Goal: Task Accomplishment & Management: Use online tool/utility

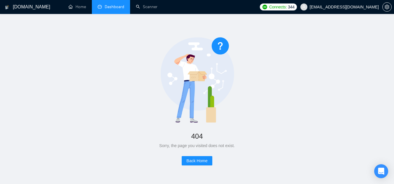
click at [119, 5] on link "Dashboard" at bounding box center [111, 6] width 27 height 5
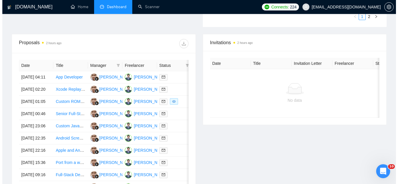
scroll to position [204, 0]
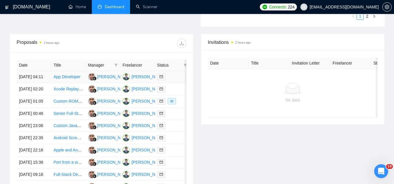
click at [79, 83] on td "App Developer" at bounding box center [68, 77] width 34 height 12
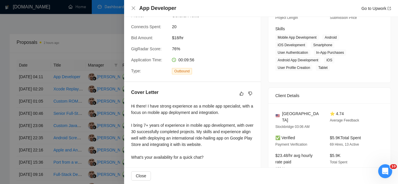
scroll to position [117, 0]
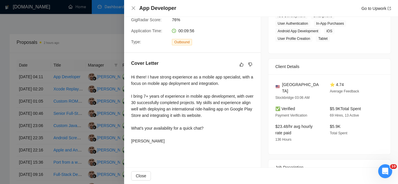
click at [93, 47] on div at bounding box center [199, 92] width 398 height 184
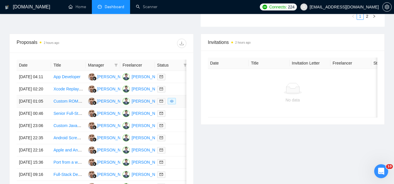
click at [74, 108] on td "Custom ROM Development for Android TV Devices" at bounding box center [68, 102] width 34 height 12
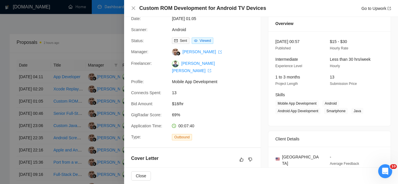
scroll to position [0, 0]
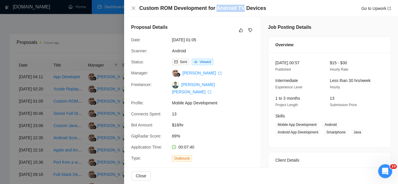
drag, startPoint x: 215, startPoint y: 8, endPoint x: 241, endPoint y: 10, distance: 25.8
click at [241, 10] on h4 "Custom ROM Development for Android TV Devices" at bounding box center [202, 8] width 127 height 7
copy h4 "Android TV"
click at [184, 51] on link "Android" at bounding box center [179, 51] width 14 height 5
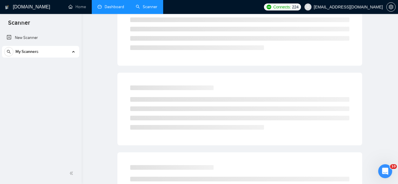
scroll to position [23, 0]
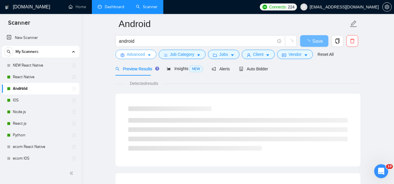
click at [127, 57] on span "Advanced" at bounding box center [136, 54] width 18 height 6
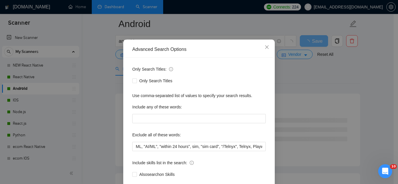
scroll to position [58, 0]
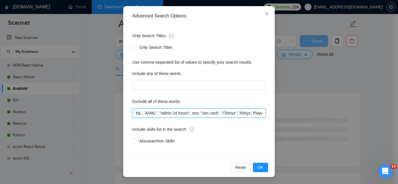
click at [132, 116] on input "ML, "AI/ML", "within 24 hours", sim, "sim card", "/Telnyx", Telnyx, Playwright,…" at bounding box center [198, 113] width 133 height 9
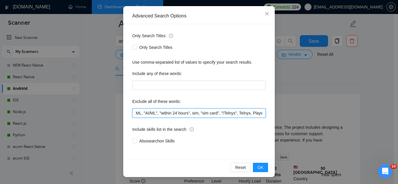
paste input "Android TV"
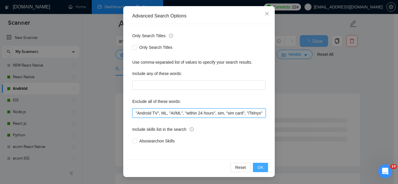
type input ""Android TV", ML, "AI/ML", "within 24 hours", sim, "sim card", "/Telnyx", Telny…"
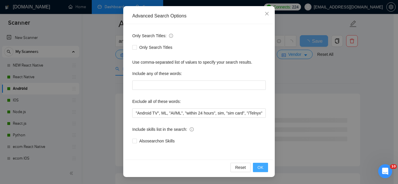
click at [258, 170] on span "OK" at bounding box center [261, 168] width 6 height 6
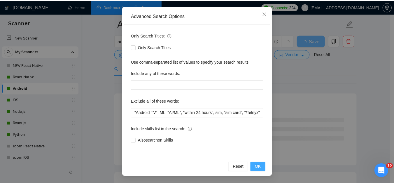
scroll to position [29, 0]
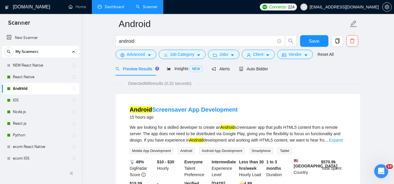
click at [345, 7] on span "[EMAIL_ADDRESS][DOMAIN_NAME]" at bounding box center [343, 7] width 69 height 0
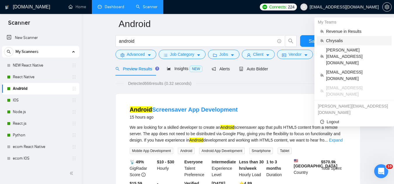
click at [331, 39] on span "Chrysalis" at bounding box center [357, 41] width 62 height 6
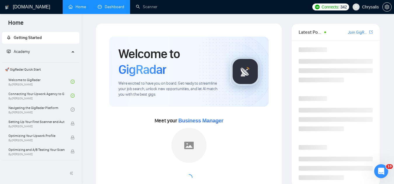
click at [110, 4] on link "Dashboard" at bounding box center [111, 6] width 27 height 5
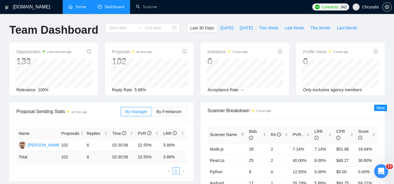
type input "[DATE]"
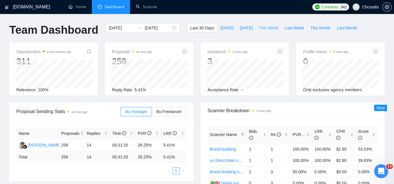
click at [265, 29] on span "This Week" at bounding box center [268, 28] width 19 height 6
type input "[DATE]"
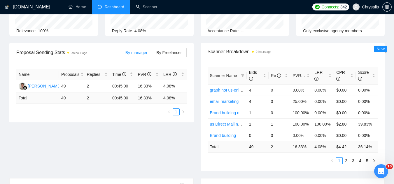
scroll to position [58, 0]
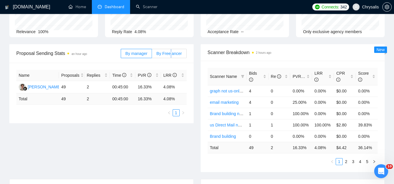
click at [171, 57] on label "By Freelancer" at bounding box center [169, 53] width 34 height 9
click at [171, 54] on span "By Freelancer" at bounding box center [168, 53] width 25 height 5
click at [152, 55] on input "By Freelancer" at bounding box center [152, 55] width 0 height 0
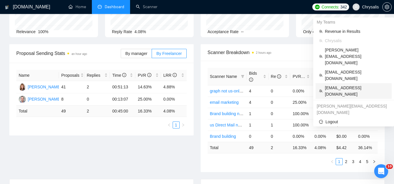
click at [342, 85] on span "[EMAIL_ADDRESS][DOMAIN_NAME]" at bounding box center [356, 91] width 63 height 13
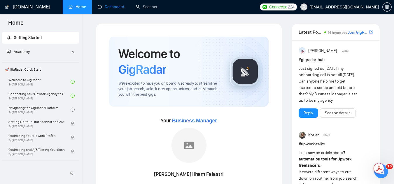
click at [117, 9] on link "Dashboard" at bounding box center [111, 6] width 27 height 5
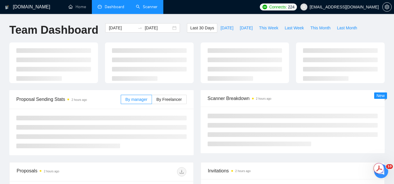
click at [152, 9] on link "Scanner" at bounding box center [147, 6] width 22 height 5
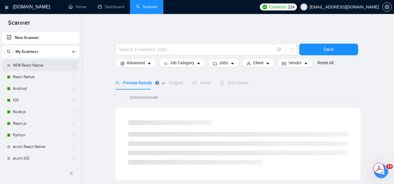
click at [35, 64] on link "NEW React Native" at bounding box center [40, 66] width 55 height 12
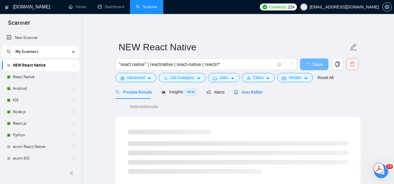
click at [245, 93] on span "Auto Bidder" at bounding box center [248, 92] width 29 height 5
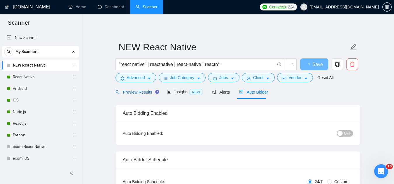
click at [131, 94] on span "Preview Results" at bounding box center [136, 92] width 42 height 5
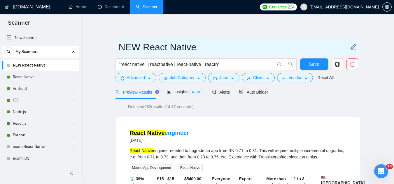
click at [227, 40] on input "NEW React Native" at bounding box center [234, 47] width 230 height 15
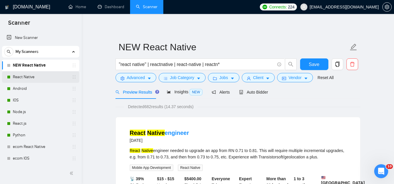
click at [24, 78] on link "React Native" at bounding box center [40, 77] width 55 height 12
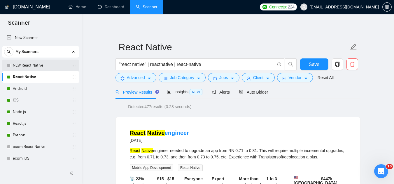
click at [31, 66] on link "NEW React Native" at bounding box center [40, 66] width 55 height 12
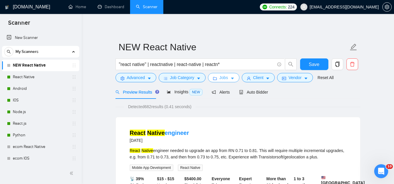
click at [225, 79] on span "Jobs" at bounding box center [223, 78] width 9 height 6
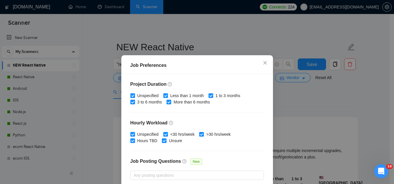
scroll to position [175, 0]
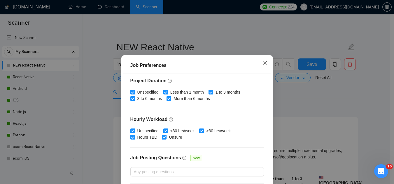
drag, startPoint x: 266, startPoint y: 62, endPoint x: 263, endPoint y: 64, distance: 3.4
click at [265, 63] on span "Close" at bounding box center [265, 63] width 16 height 16
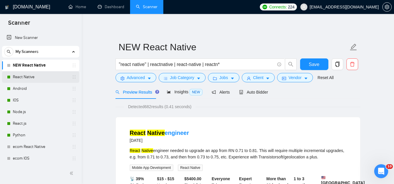
click at [36, 81] on link "React Native" at bounding box center [40, 77] width 55 height 12
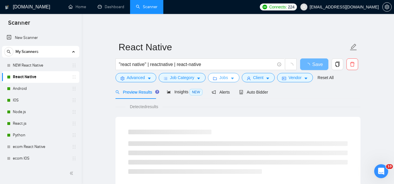
click at [219, 79] on span "Jobs" at bounding box center [223, 78] width 9 height 6
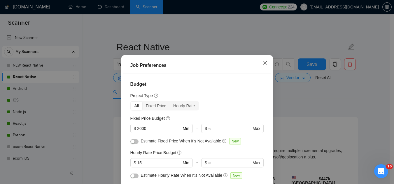
click at [263, 64] on icon "close" at bounding box center [265, 63] width 5 height 5
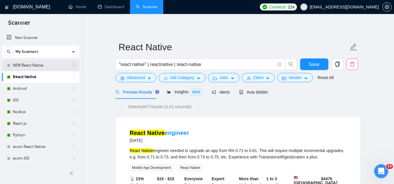
click at [48, 64] on link "NEW React Native" at bounding box center [40, 66] width 55 height 12
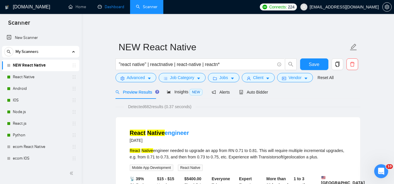
click at [113, 4] on link "Dashboard" at bounding box center [111, 6] width 27 height 5
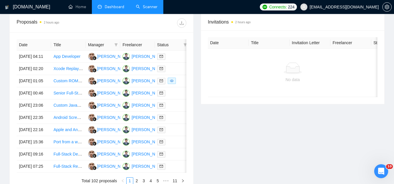
scroll to position [233, 0]
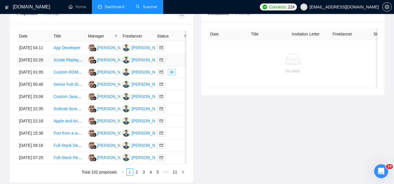
click at [63, 66] on td "Xcode Replaykit Integration" at bounding box center [68, 60] width 34 height 12
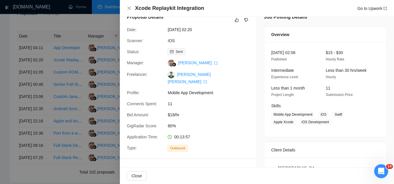
scroll to position [0, 0]
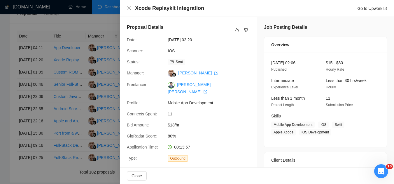
click at [75, 31] on div at bounding box center [197, 92] width 394 height 184
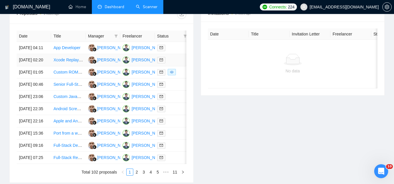
click at [66, 62] on link "Xcode Replaykit Integration" at bounding box center [78, 60] width 50 height 5
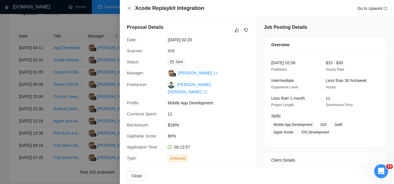
click at [102, 21] on div at bounding box center [197, 92] width 394 height 184
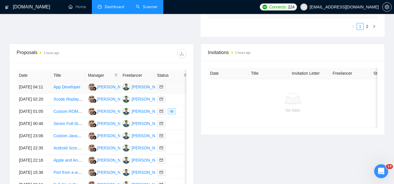
scroll to position [204, 0]
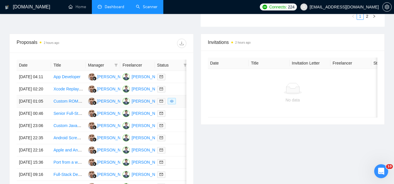
click at [68, 108] on td "Custom ROM Development for Android TV Devices" at bounding box center [68, 102] width 34 height 12
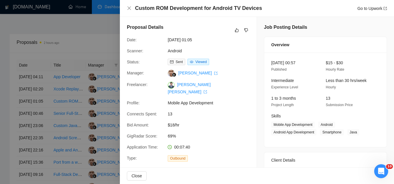
click at [80, 41] on div at bounding box center [197, 92] width 394 height 184
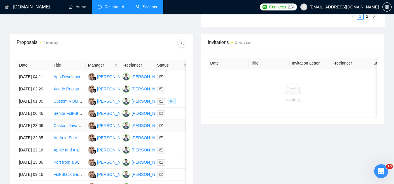
click at [69, 132] on td "Custom JavaScript Client Portal Development" at bounding box center [68, 126] width 34 height 12
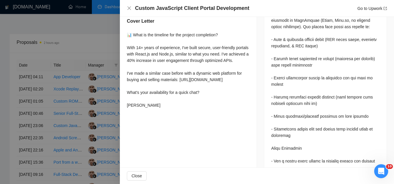
scroll to position [350, 0]
click at [100, 39] on div at bounding box center [197, 92] width 394 height 184
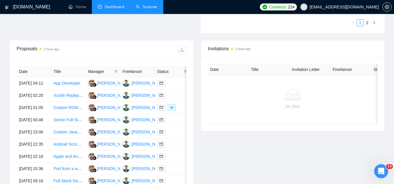
scroll to position [204, 0]
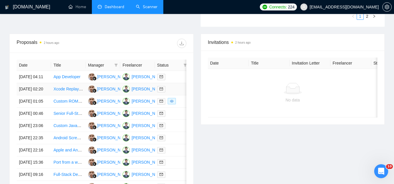
click at [68, 92] on link "Xcode Replaykit Integration" at bounding box center [78, 89] width 50 height 5
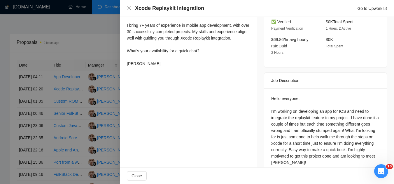
click at [98, 30] on div at bounding box center [197, 92] width 394 height 184
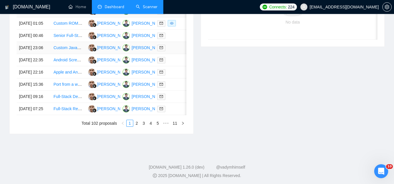
scroll to position [291, 0]
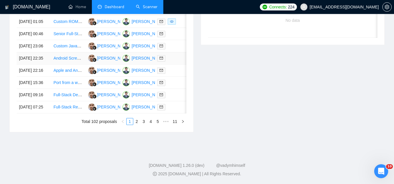
click at [72, 65] on td "Android Screensaver App Development" at bounding box center [68, 58] width 34 height 12
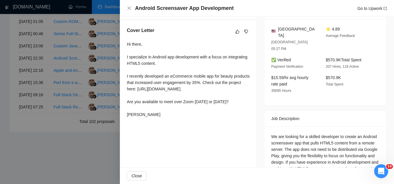
scroll to position [139, 0]
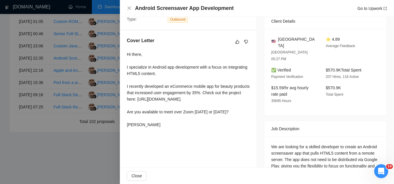
click at [81, 43] on div at bounding box center [197, 92] width 394 height 184
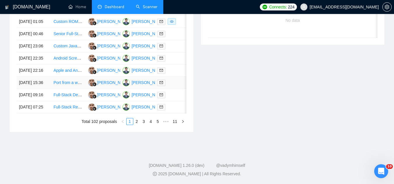
click at [71, 89] on td "Port from a website to iOS and Android" at bounding box center [68, 83] width 34 height 12
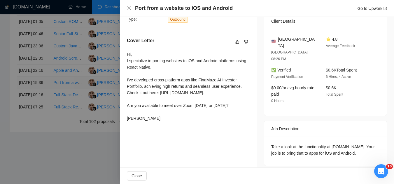
scroll to position [130, 0]
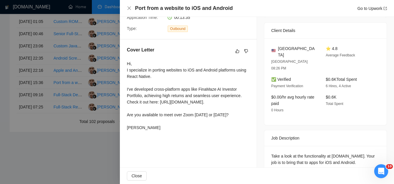
click at [74, 141] on div at bounding box center [197, 92] width 394 height 184
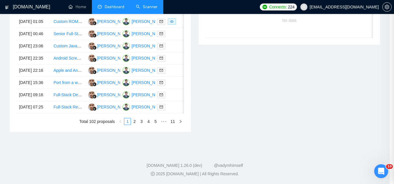
click at [74, 101] on td "Full-Stack Developer for AI-Powered Web GIS Platform" at bounding box center [68, 95] width 34 height 12
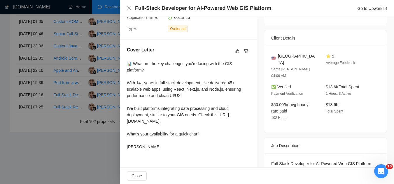
click at [73, 159] on div at bounding box center [197, 92] width 394 height 184
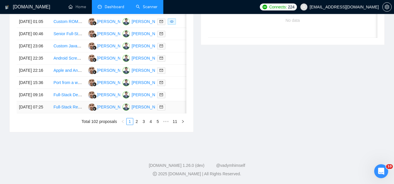
click at [80, 110] on link "Full-Stack React/Node/TypeScript Developer" at bounding box center [93, 107] width 81 height 5
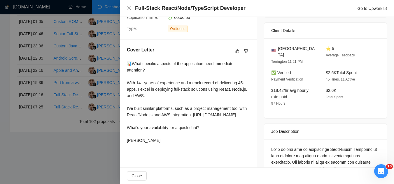
click at [70, 174] on div at bounding box center [197, 92] width 394 height 184
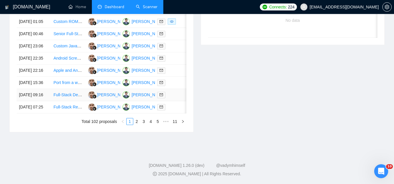
click at [63, 101] on td "Full-Stack Developer for AI-Powered Web GIS Platform" at bounding box center [68, 95] width 34 height 12
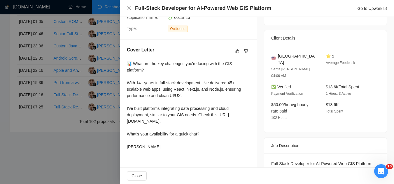
click at [59, 171] on div at bounding box center [197, 92] width 394 height 184
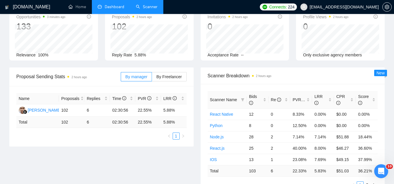
scroll to position [29, 0]
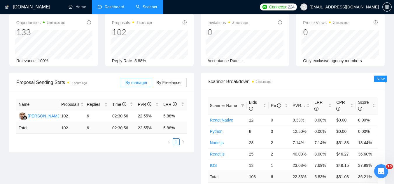
click at [145, 8] on link "Scanner" at bounding box center [147, 6] width 22 height 5
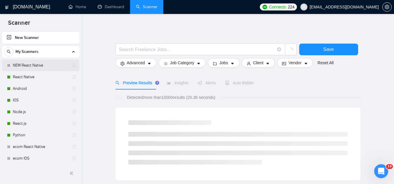
click at [48, 67] on link "NEW React Native" at bounding box center [40, 66] width 55 height 12
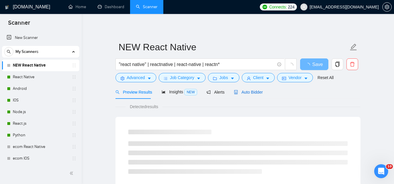
click at [246, 95] on div "Auto Bidder" at bounding box center [248, 92] width 29 height 6
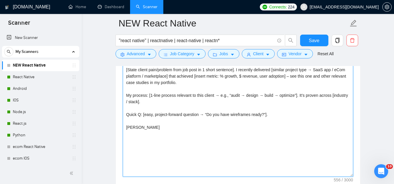
scroll to position [729, 0]
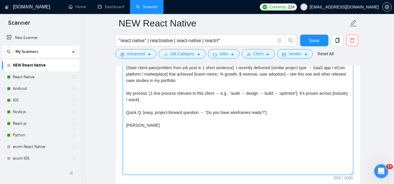
drag, startPoint x: 126, startPoint y: 106, endPoint x: 170, endPoint y: 132, distance: 51.3
click at [170, 132] on textarea "[do not send external links ever] Hi [client name], [State client pain/problem …" at bounding box center [238, 109] width 230 height 131
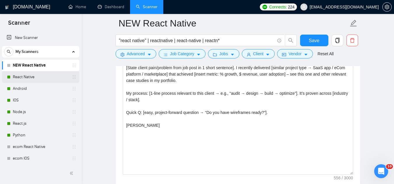
click at [27, 81] on link "React Native" at bounding box center [40, 77] width 55 height 12
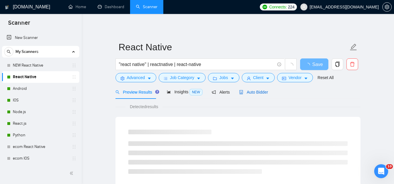
click at [254, 95] on div "Auto Bidder" at bounding box center [253, 92] width 29 height 6
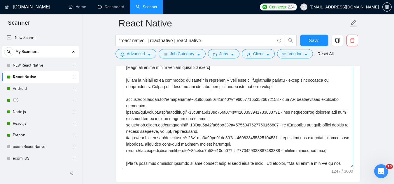
scroll to position [699, 0]
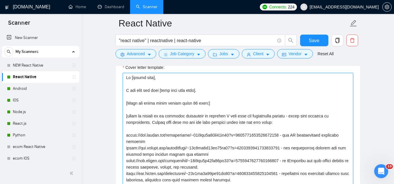
click at [124, 78] on textarea "Cover letter template:" at bounding box center [238, 138] width 230 height 131
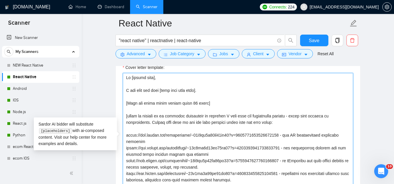
drag, startPoint x: 124, startPoint y: 78, endPoint x: 143, endPoint y: 86, distance: 19.8
click at [143, 86] on textarea "Cover letter template:" at bounding box center [238, 138] width 230 height 131
click at [150, 90] on textarea "Cover letter template:" at bounding box center [238, 138] width 230 height 131
click at [125, 77] on textarea "Cover letter template:" at bounding box center [238, 138] width 230 height 131
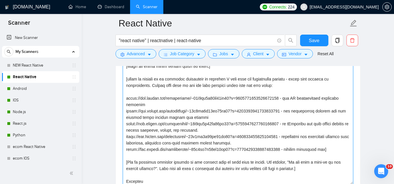
scroll to position [24, 0]
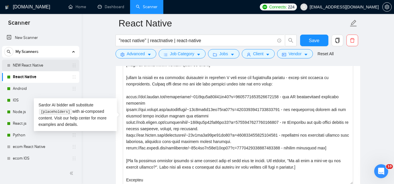
click at [47, 68] on link "NEW React Native" at bounding box center [40, 66] width 55 height 12
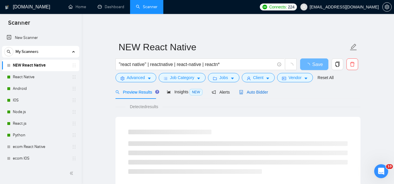
click at [254, 91] on span "Auto Bidder" at bounding box center [253, 92] width 29 height 5
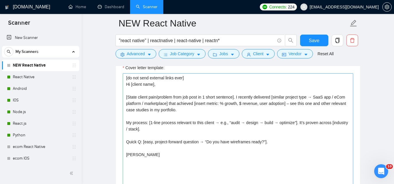
scroll to position [699, 0]
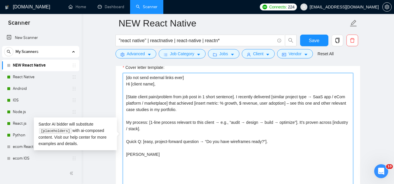
drag, startPoint x: 126, startPoint y: 78, endPoint x: 201, endPoint y: 163, distance: 114.2
click at [201, 163] on textarea "[do not send external links ever] Hi [client name], [State client pain/problem …" at bounding box center [238, 138] width 230 height 131
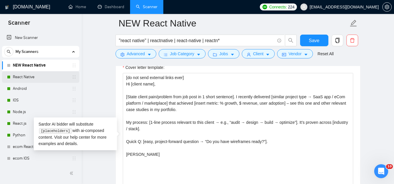
click at [45, 79] on link "React Native" at bounding box center [40, 77] width 55 height 12
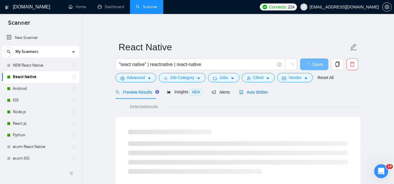
click at [246, 95] on div "Auto Bidder" at bounding box center [253, 92] width 29 height 6
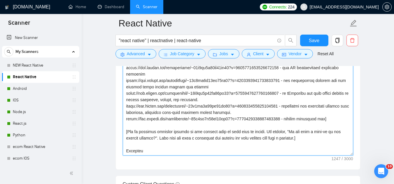
scroll to position [758, 0]
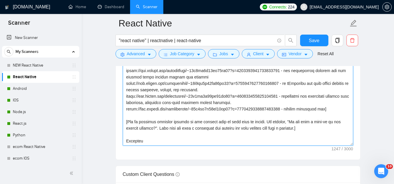
drag, startPoint x: 125, startPoint y: 107, endPoint x: 192, endPoint y: 137, distance: 73.3
click at [192, 137] on textarea "Cover letter template:" at bounding box center [238, 80] width 230 height 131
paste textarea "[do not send external links ever] Hi [client name], [State client pain/problem …"
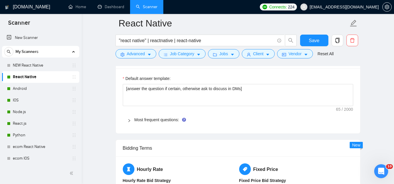
scroll to position [874, 0]
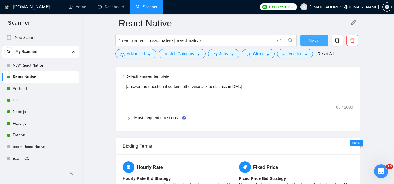
type textarea "[do not send external links ever] Hi [client name], [State client pain/problem …"
click at [312, 41] on span "Save" at bounding box center [314, 40] width 10 height 7
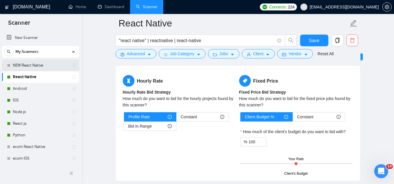
click at [43, 67] on link "NEW React Native" at bounding box center [40, 66] width 55 height 12
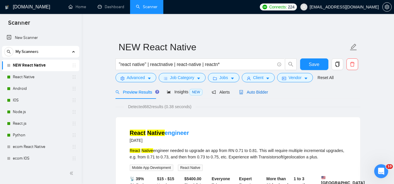
click at [249, 94] on span "Auto Bidder" at bounding box center [253, 92] width 29 height 5
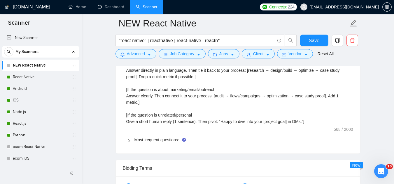
scroll to position [874, 0]
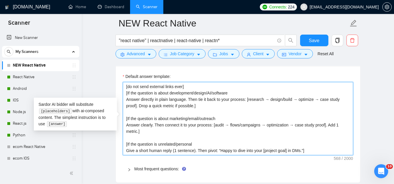
drag, startPoint x: 125, startPoint y: 86, endPoint x: 312, endPoint y: 157, distance: 200.4
click at [312, 157] on div "Default answer template: [do not send external links ever] [If the question is …" at bounding box center [238, 124] width 244 height 117
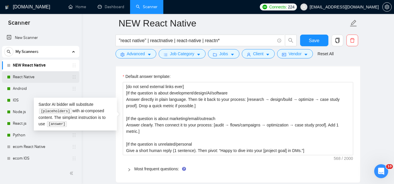
click at [31, 78] on link "React Native" at bounding box center [40, 77] width 55 height 12
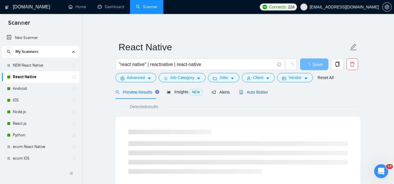
click at [248, 93] on span "Auto Bidder" at bounding box center [253, 92] width 29 height 5
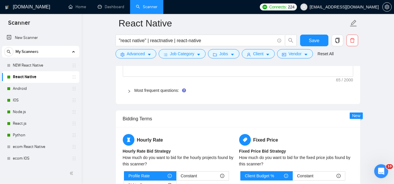
scroll to position [903, 0]
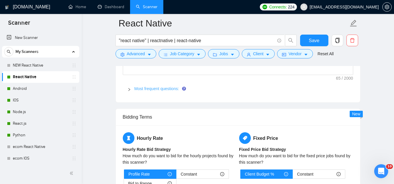
click at [159, 90] on link "Most frequent questions:" at bounding box center [156, 89] width 45 height 5
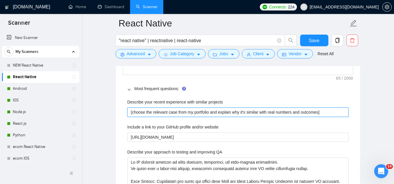
click at [156, 110] on projects "[choose the relevant case from my portfolio and explain why it's similar with r…" at bounding box center [237, 112] width 221 height 9
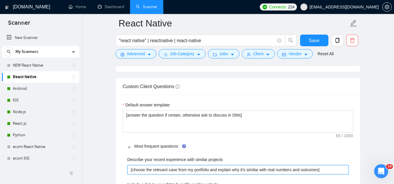
scroll to position [845, 0]
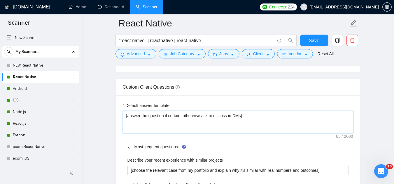
click at [144, 112] on textarea "[answer the question if certain, otherwise ask to discuss in DMs]" at bounding box center [238, 122] width 230 height 22
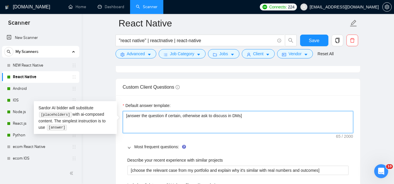
click at [144, 112] on textarea "[answer the question if certain, otherwise ask to discuss in DMs]" at bounding box center [238, 122] width 230 height 22
paste textarea "do not send external links ever] [If the question is about development/design/A…"
type textarea "[do not send external links ever] [If the question is about development/design/…"
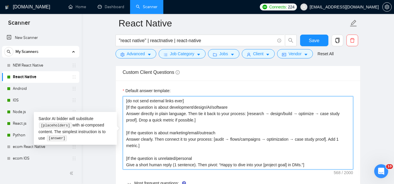
scroll to position [874, 0]
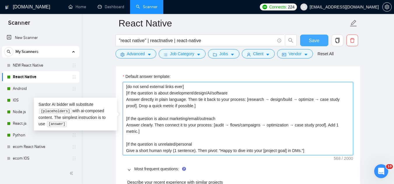
type textarea "[do not send external links ever] [If the question is about development/design/…"
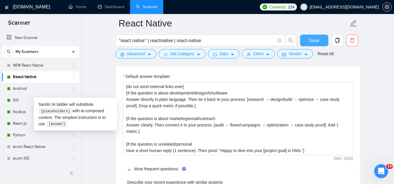
click at [314, 40] on span "Save" at bounding box center [314, 40] width 10 height 7
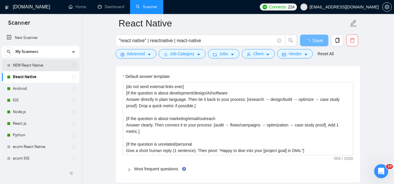
click at [40, 66] on link "NEW React Native" at bounding box center [40, 66] width 55 height 12
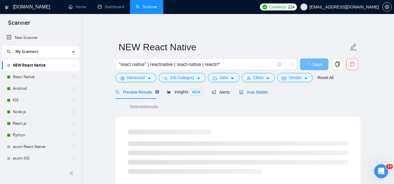
click at [245, 93] on span "Auto Bidder" at bounding box center [253, 92] width 29 height 5
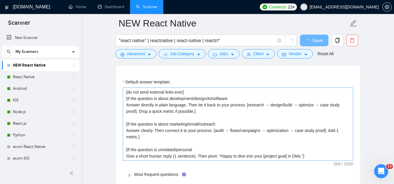
scroll to position [874, 0]
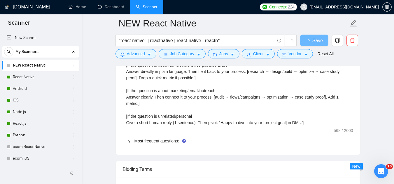
click at [157, 138] on span "Most frequent questions:" at bounding box center [241, 141] width 214 height 6
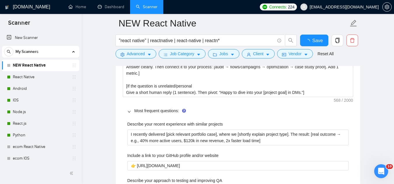
scroll to position [962, 0]
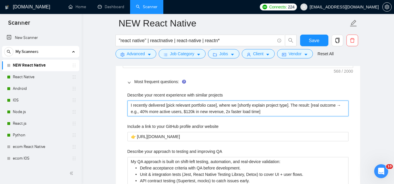
click at [131, 107] on projects "I recently delivered [pick relevant portfolio case], where we [shortly explain …" at bounding box center [237, 109] width 221 height 16
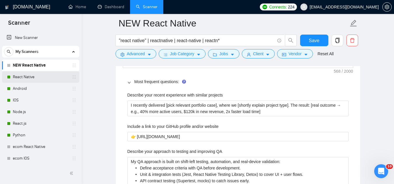
click at [36, 79] on link "React Native" at bounding box center [40, 77] width 55 height 12
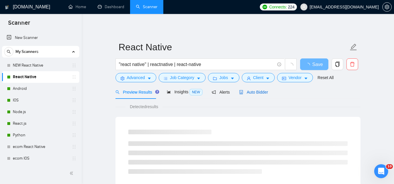
click at [243, 92] on span "Auto Bidder" at bounding box center [253, 92] width 29 height 5
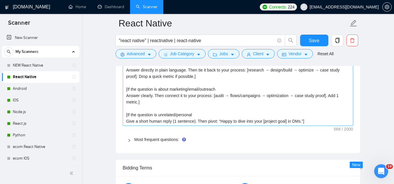
scroll to position [903, 0]
click at [161, 140] on link "Most frequent questions:" at bounding box center [156, 140] width 45 height 5
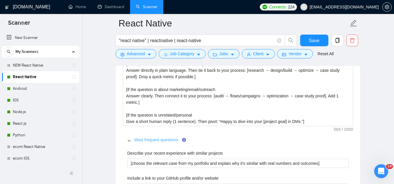
scroll to position [962, 0]
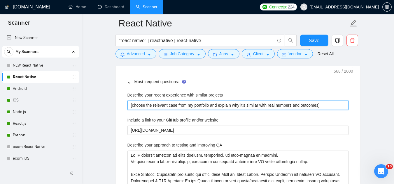
click at [144, 105] on projects "[choose the relevant case from my portfolio and explain why it's similar with r…" at bounding box center [237, 105] width 221 height 9
paste projects "I recently delivered [pick relevant portfolio case], where we [shortly explain …"
type projects "I recently delivered [pick relevant portfolio case], where we [shortly explain …"
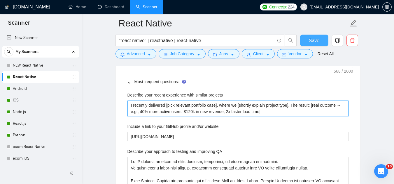
type projects "I recently delivered [pick relevant portfolio case], where we [shortly explain …"
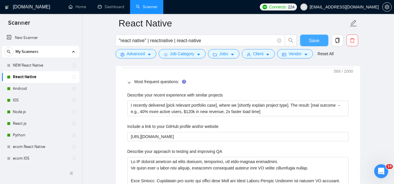
click at [314, 43] on span "Save" at bounding box center [314, 40] width 10 height 7
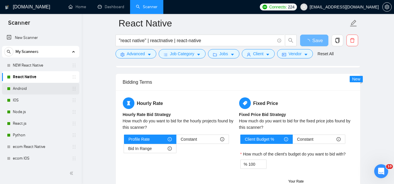
click at [35, 90] on link "Android" at bounding box center [40, 89] width 55 height 12
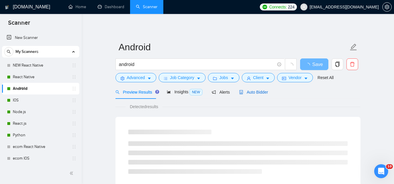
drag, startPoint x: 246, startPoint y: 93, endPoint x: 243, endPoint y: 96, distance: 4.6
click at [246, 93] on span "Auto Bidder" at bounding box center [253, 92] width 29 height 5
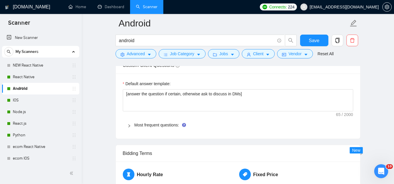
scroll to position [874, 0]
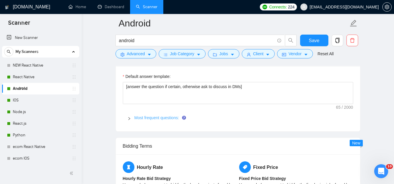
click at [163, 117] on link "Most frequent questions:" at bounding box center [156, 118] width 45 height 5
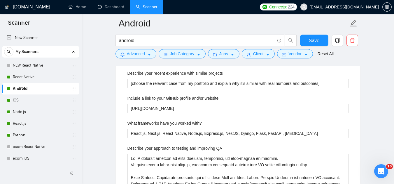
scroll to position [933, 0]
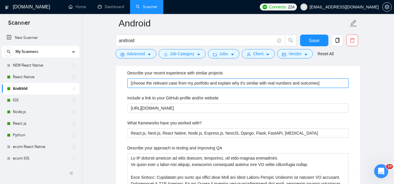
click at [142, 81] on projects "[choose the relevant case from my portfolio and explain why it's similar with r…" at bounding box center [237, 83] width 221 height 9
click at [143, 81] on projects "[choose the relevant case from my portfolio and explain why it's similar with r…" at bounding box center [237, 83] width 221 height 9
paste projects "I recently delivered [pick relevant portfolio case], where we [shortly explain …"
type projects "I recently delivered [pick relevant portfolio case], where we [shortly explain …"
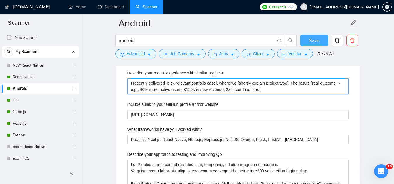
type projects "I recently delivered [pick relevant portfolio case], where we [shortly explain …"
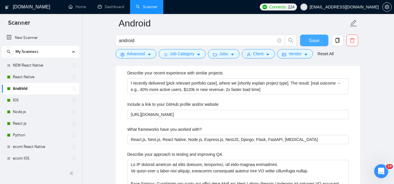
click at [307, 41] on button "Save" at bounding box center [314, 41] width 28 height 12
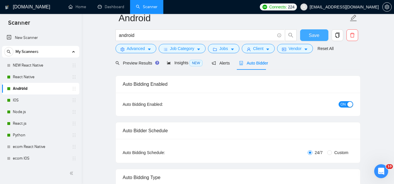
scroll to position [0, 0]
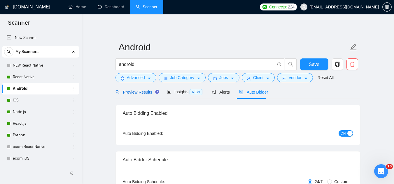
click at [135, 94] on span "Preview Results" at bounding box center [136, 92] width 42 height 5
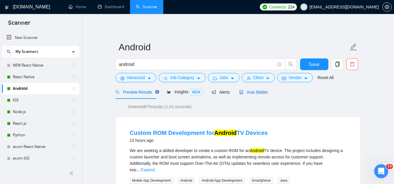
click at [252, 92] on span "Auto Bidder" at bounding box center [253, 92] width 29 height 5
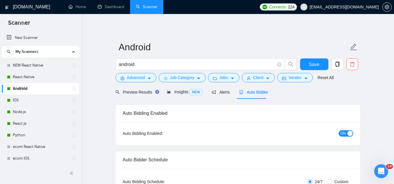
click at [341, 135] on span "ON" at bounding box center [342, 134] width 5 height 6
click at [341, 135] on button "ON" at bounding box center [345, 134] width 15 height 6
click at [341, 132] on span "ON" at bounding box center [342, 134] width 5 height 6
click at [313, 65] on span "Save" at bounding box center [314, 64] width 10 height 7
click at [21, 101] on link "IOS" at bounding box center [40, 101] width 55 height 12
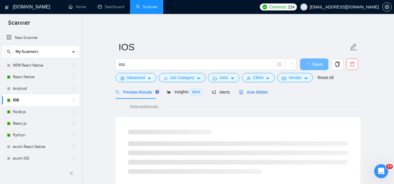
click at [253, 93] on span "Auto Bidder" at bounding box center [253, 92] width 29 height 5
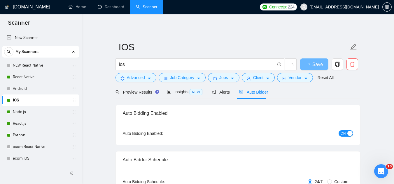
click at [342, 137] on span "ON" at bounding box center [342, 134] width 5 height 6
click at [309, 63] on span "Save" at bounding box center [314, 64] width 10 height 7
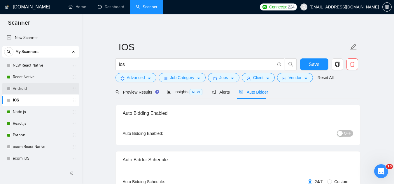
click at [30, 92] on link "Android" at bounding box center [40, 89] width 55 height 12
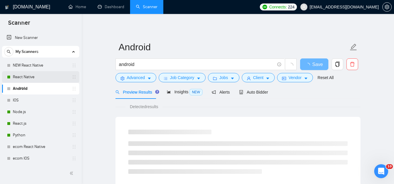
click at [31, 77] on link "React Native" at bounding box center [40, 77] width 55 height 12
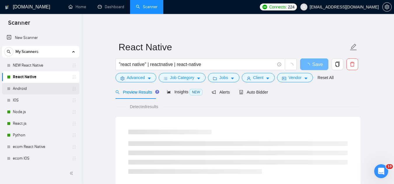
click at [54, 90] on link "Android" at bounding box center [40, 89] width 55 height 12
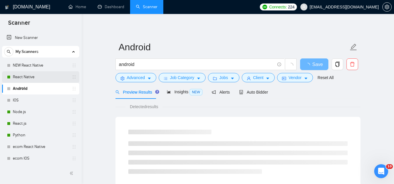
click at [48, 77] on link "React Native" at bounding box center [40, 77] width 55 height 12
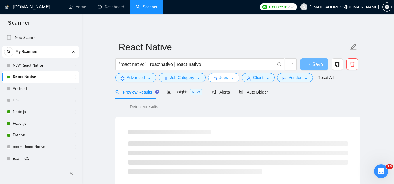
click at [221, 77] on span "Jobs" at bounding box center [223, 78] width 9 height 6
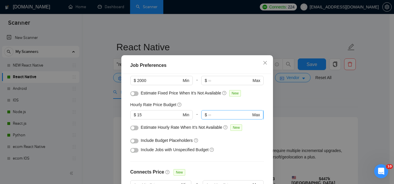
scroll to position [58, 0]
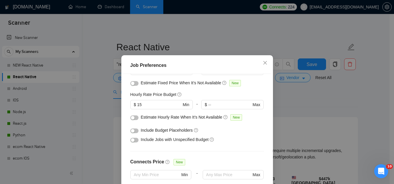
click at [133, 119] on button "button" at bounding box center [134, 118] width 8 height 5
click at [137, 131] on div "Include Budget Placeholders" at bounding box center [196, 130] width 133 height 9
click at [136, 132] on button "button" at bounding box center [134, 131] width 8 height 5
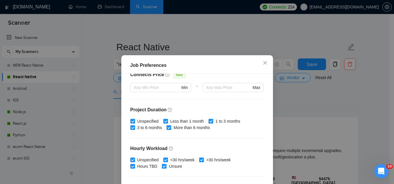
scroll to position [199, 0]
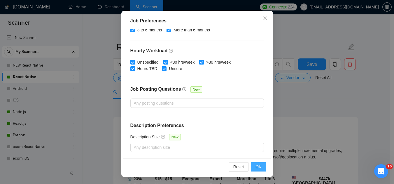
click at [256, 168] on span "OK" at bounding box center [258, 167] width 6 height 6
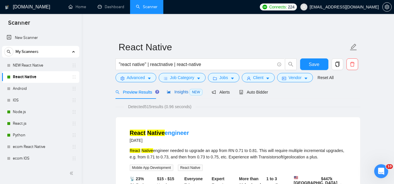
click at [180, 92] on span "Insights NEW" at bounding box center [185, 92] width 36 height 5
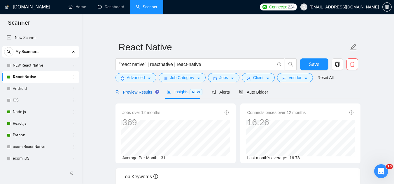
click at [135, 95] on div "Preview Results" at bounding box center [136, 92] width 42 height 6
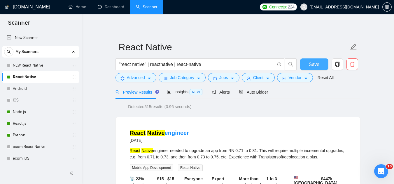
click at [314, 60] on button "Save" at bounding box center [314, 65] width 28 height 12
click at [310, 69] on button "Save" at bounding box center [314, 65] width 28 height 12
click at [47, 66] on link "NEW React Native" at bounding box center [40, 66] width 55 height 12
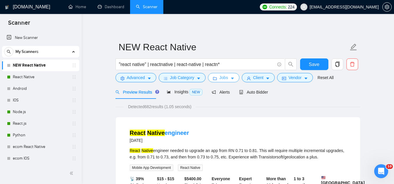
click at [219, 78] on span "Jobs" at bounding box center [223, 78] width 9 height 6
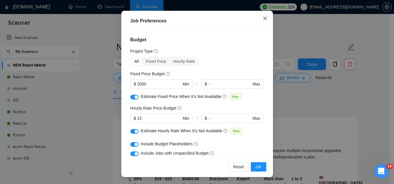
click at [263, 20] on icon "close" at bounding box center [265, 18] width 5 height 5
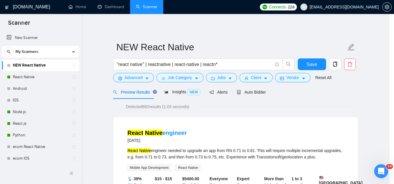
scroll to position [24, 0]
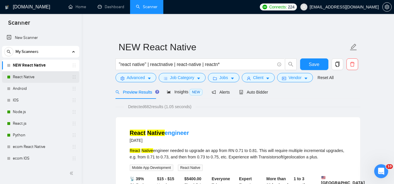
click at [43, 79] on link "React Native" at bounding box center [40, 77] width 55 height 12
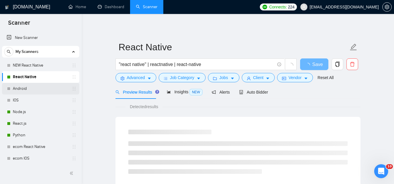
click at [45, 92] on link "Android" at bounding box center [40, 89] width 55 height 12
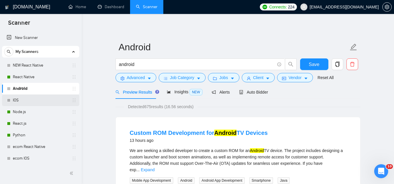
click at [25, 101] on link "IOS" at bounding box center [40, 101] width 55 height 12
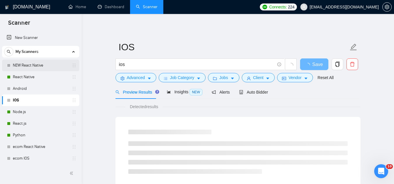
click at [28, 66] on link "NEW React Native" at bounding box center [40, 66] width 55 height 12
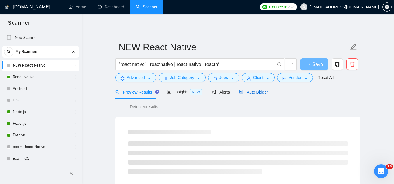
click at [251, 90] on span "Auto Bidder" at bounding box center [253, 92] width 29 height 5
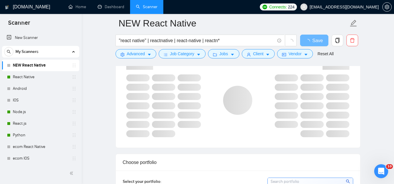
scroll to position [408, 0]
